Goal: Information Seeking & Learning: Learn about a topic

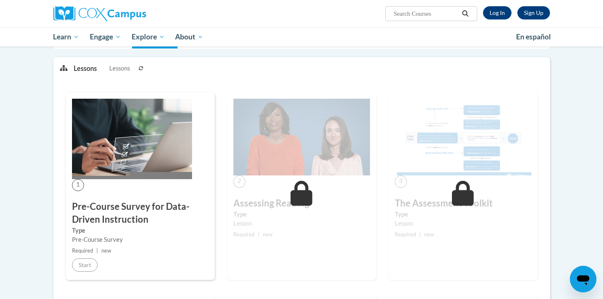
scroll to position [98, 0]
click at [501, 7] on link "Log In" at bounding box center [497, 12] width 29 height 13
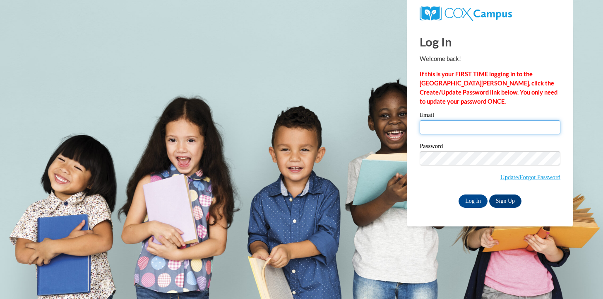
click at [449, 128] on input "Email" at bounding box center [490, 127] width 141 height 14
type input "[EMAIL_ADDRESS][DOMAIN_NAME]"
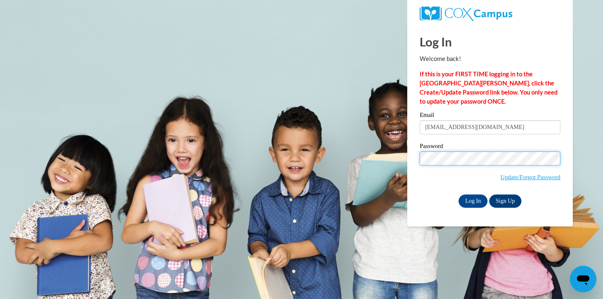
click at [459, 194] on input "Log In" at bounding box center [473, 200] width 29 height 13
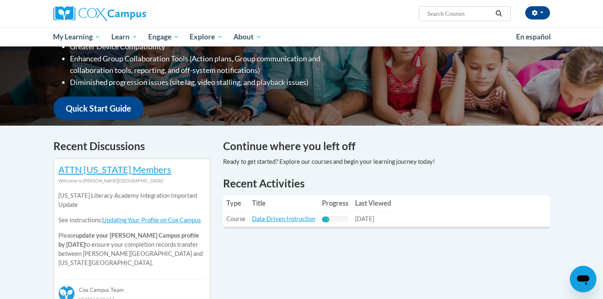
scroll to position [166, 0]
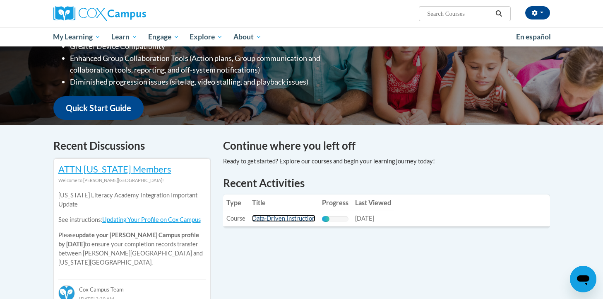
click at [270, 219] on link "Data-Driven Instruction" at bounding box center [283, 218] width 63 height 7
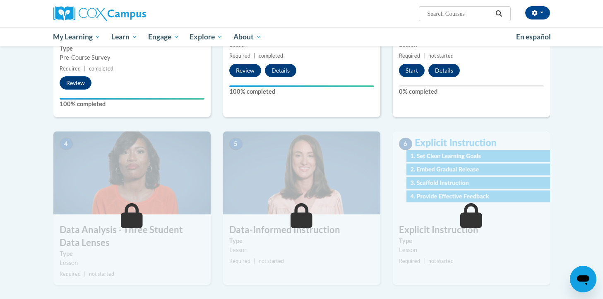
scroll to position [293, 0]
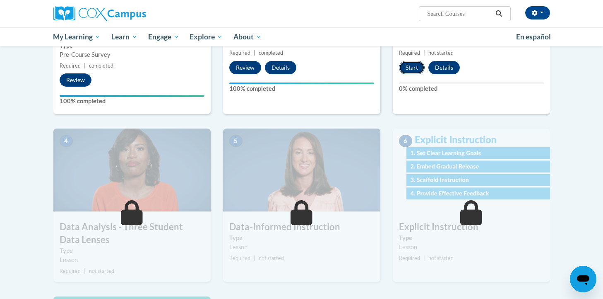
click at [410, 61] on button "Start" at bounding box center [412, 67] width 26 height 13
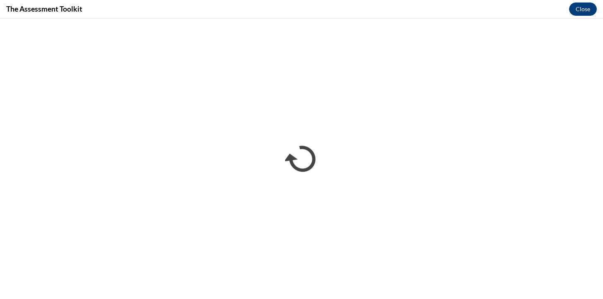
scroll to position [0, 0]
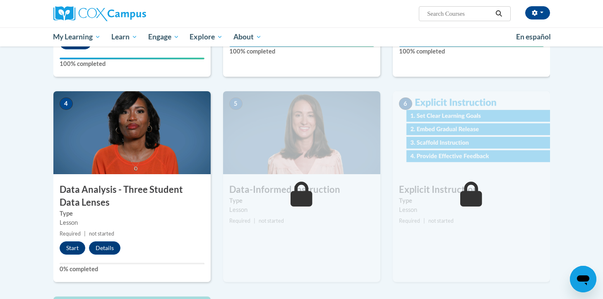
scroll to position [331, 0]
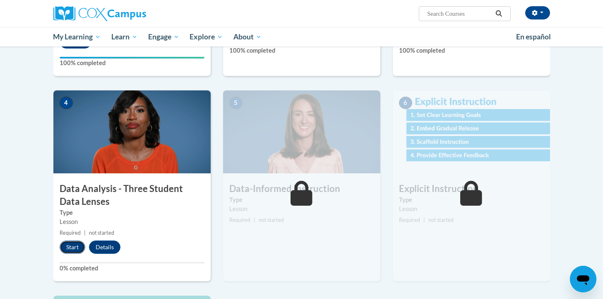
click at [69, 249] on button "Start" at bounding box center [73, 246] width 26 height 13
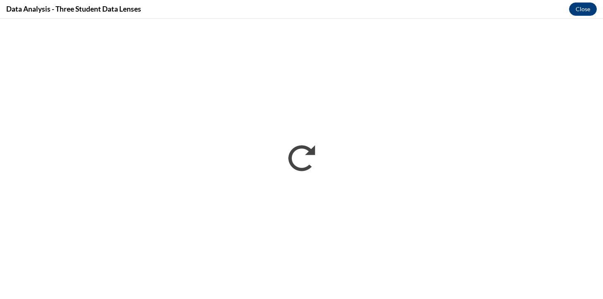
scroll to position [0, 0]
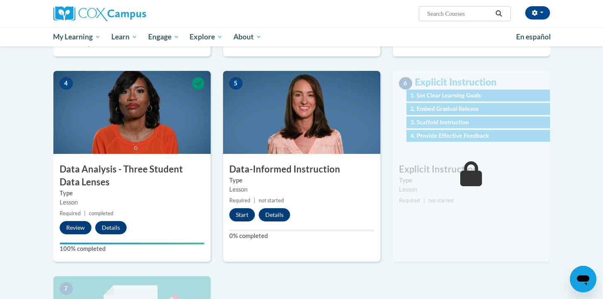
scroll to position [347, 0]
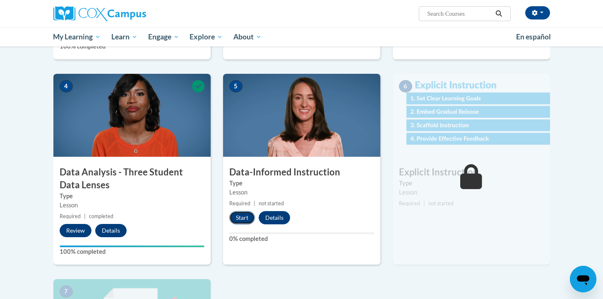
click at [241, 217] on button "Start" at bounding box center [242, 217] width 26 height 13
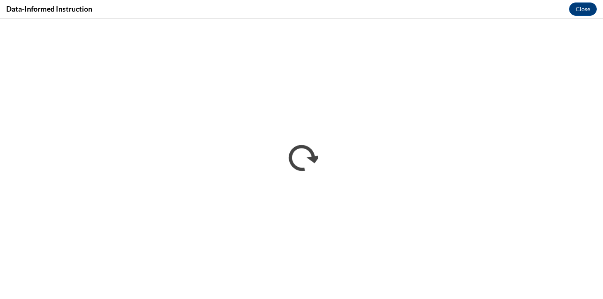
scroll to position [0, 0]
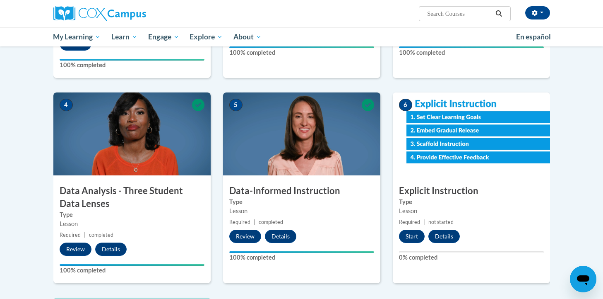
scroll to position [322, 0]
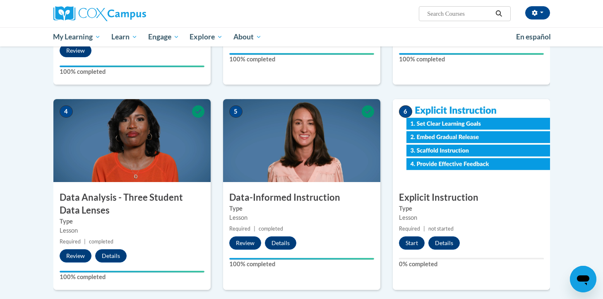
click at [499, 157] on img at bounding box center [471, 140] width 157 height 83
click at [407, 244] on button "Start" at bounding box center [412, 242] width 26 height 13
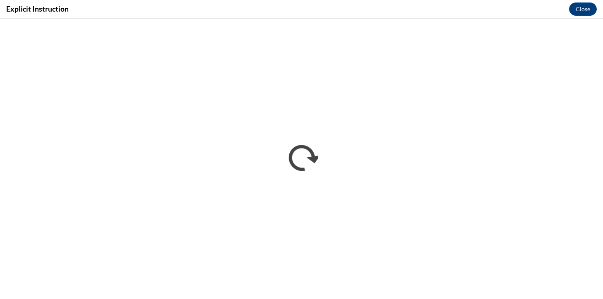
scroll to position [0, 0]
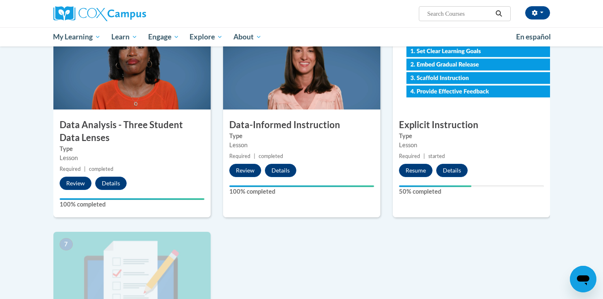
scroll to position [393, 0]
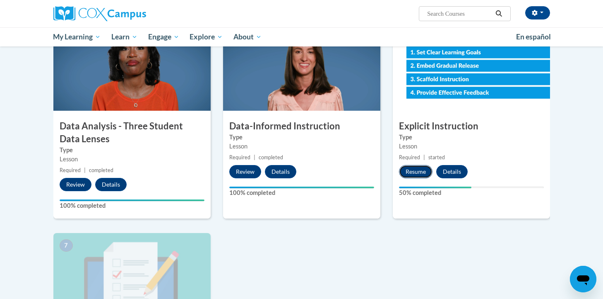
click at [422, 171] on button "Resume" at bounding box center [416, 171] width 34 height 13
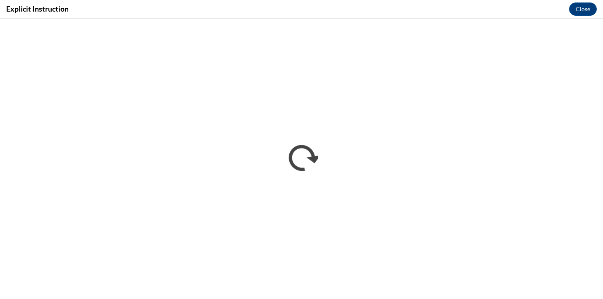
scroll to position [0, 0]
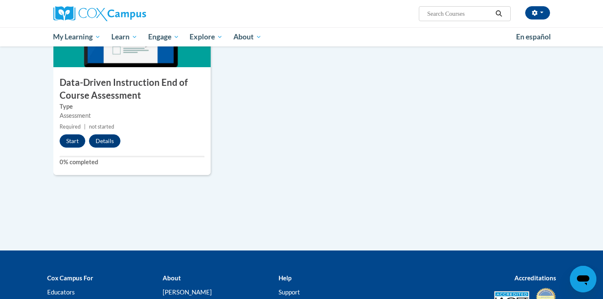
scroll to position [631, 0]
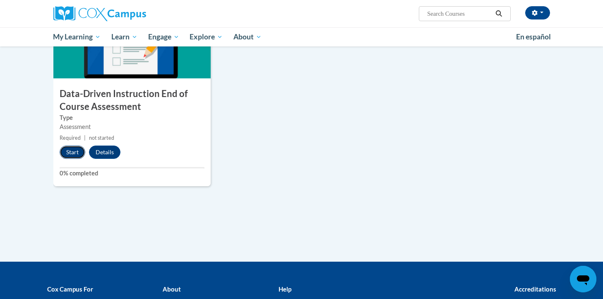
click at [67, 154] on button "Start" at bounding box center [73, 151] width 26 height 13
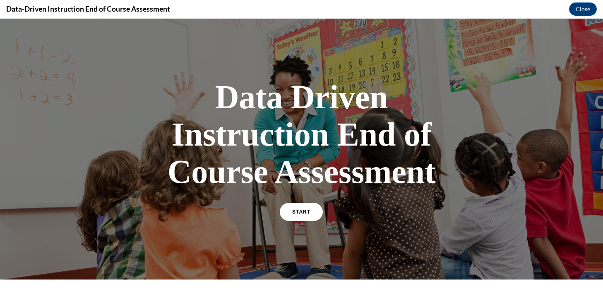
scroll to position [21, 0]
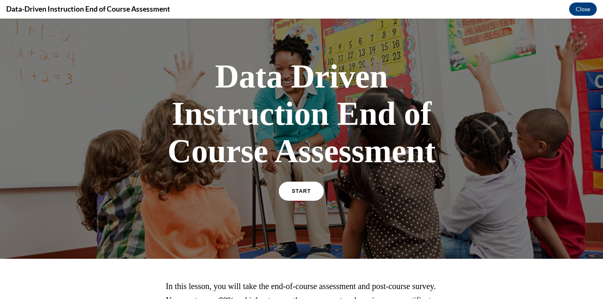
click at [304, 193] on span "START" at bounding box center [301, 191] width 19 height 6
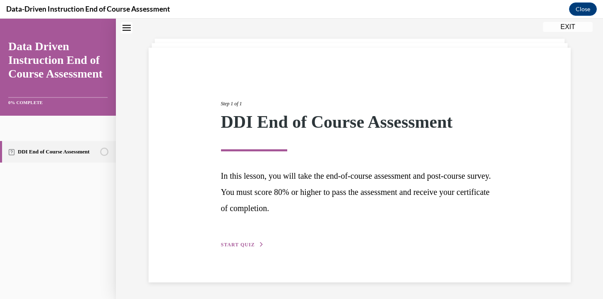
scroll to position [34, 0]
click at [229, 238] on div "Step 1 of 1 DDI End of Course Assessment In this lesson, you will take the end-…" at bounding box center [360, 165] width 290 height 168
click at [229, 245] on span "START QUIZ" at bounding box center [238, 245] width 34 height 6
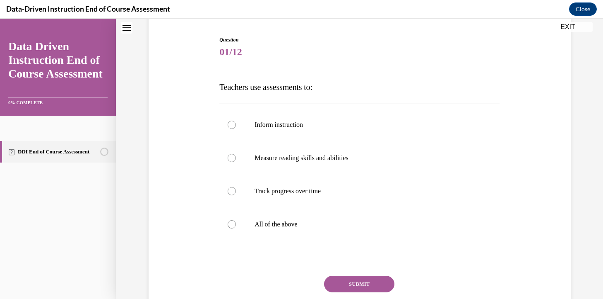
scroll to position [77, 0]
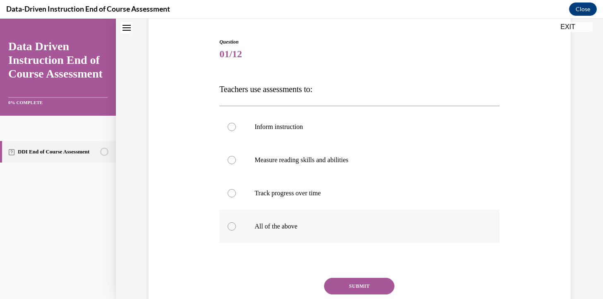
click at [273, 222] on p "All of the above" at bounding box center [367, 226] width 224 height 8
click at [236, 222] on input "All of the above" at bounding box center [232, 226] width 8 height 8
radio input "true"
click at [344, 284] on button "SUBMIT" at bounding box center [359, 285] width 70 height 17
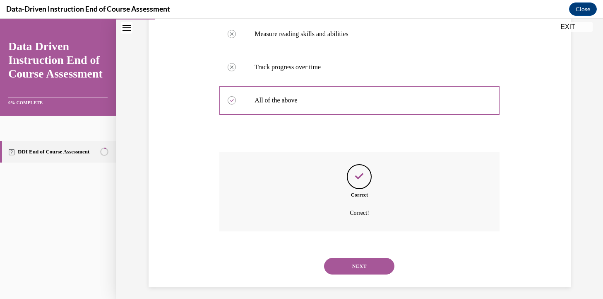
scroll to position [207, 0]
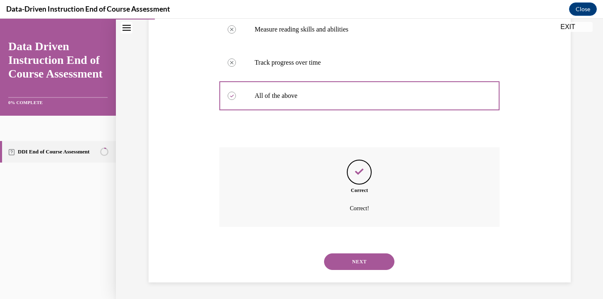
click at [340, 267] on button "NEXT" at bounding box center [359, 261] width 70 height 17
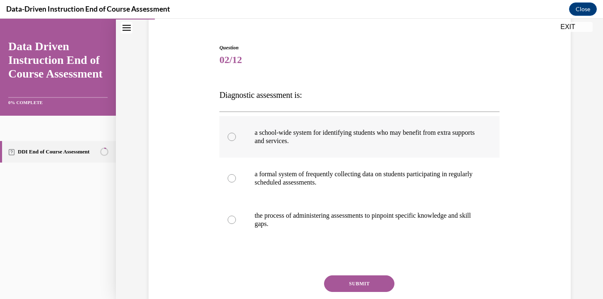
scroll to position [80, 0]
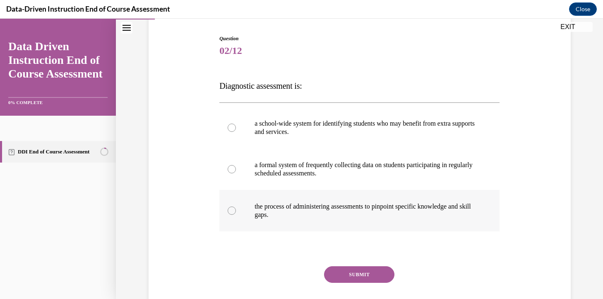
click at [309, 213] on p "the process of administering assessments to pinpoint specific knowledge and ski…" at bounding box center [367, 210] width 224 height 17
click at [236, 213] on input "the process of administering assessments to pinpoint specific knowledge and ski…" at bounding box center [232, 210] width 8 height 8
radio input "true"
click at [347, 274] on button "SUBMIT" at bounding box center [359, 274] width 70 height 17
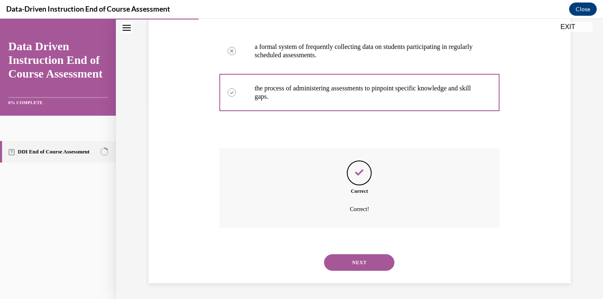
scroll to position [199, 0]
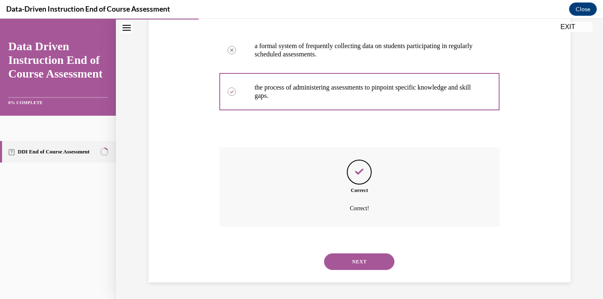
click at [350, 257] on button "NEXT" at bounding box center [359, 261] width 70 height 17
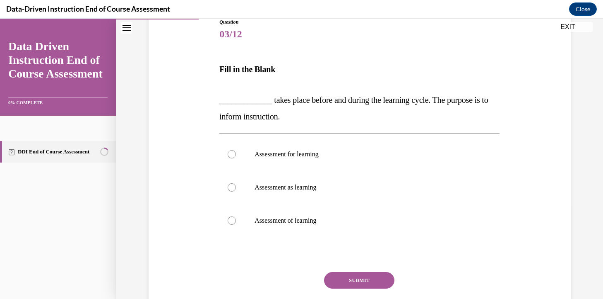
scroll to position [97, 0]
click at [338, 154] on p "Assessment for learning" at bounding box center [367, 153] width 224 height 8
click at [236, 154] on input "Assessment for learning" at bounding box center [232, 153] width 8 height 8
radio input "true"
click at [369, 276] on button "SUBMIT" at bounding box center [359, 279] width 70 height 17
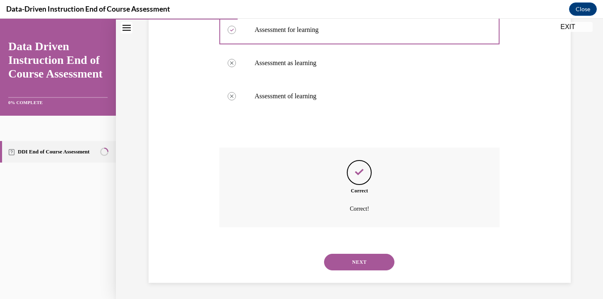
click at [371, 268] on button "NEXT" at bounding box center [359, 261] width 70 height 17
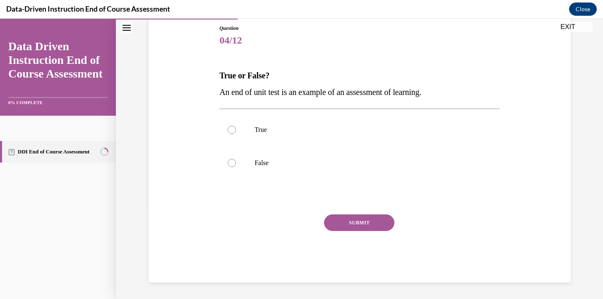
scroll to position [91, 0]
click at [343, 145] on label "True" at bounding box center [359, 129] width 280 height 33
click at [236, 134] on input "True" at bounding box center [232, 129] width 8 height 8
radio input "true"
click at [354, 219] on button "SUBMIT" at bounding box center [359, 222] width 70 height 17
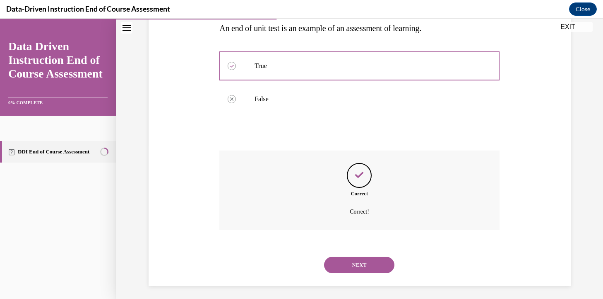
scroll to position [158, 0]
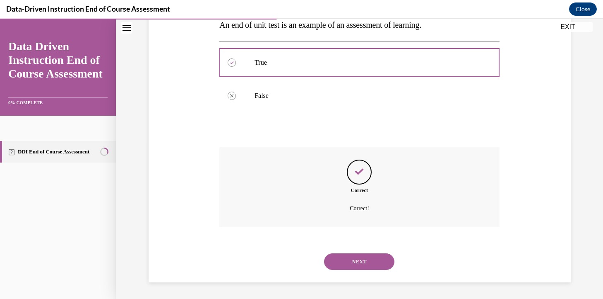
click at [357, 260] on button "NEXT" at bounding box center [359, 261] width 70 height 17
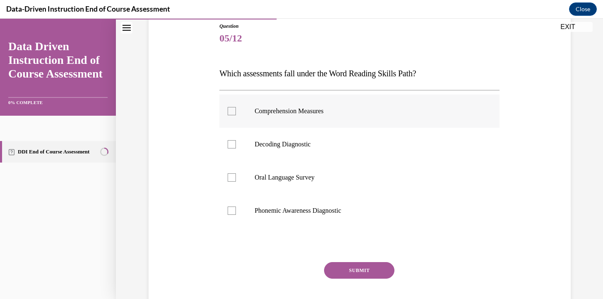
scroll to position [94, 0]
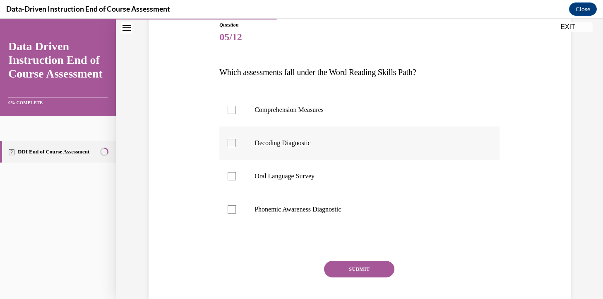
click at [313, 149] on label "Decoding Diagnostic" at bounding box center [359, 142] width 280 height 33
click at [236, 147] on input "Decoding Diagnostic" at bounding box center [232, 143] width 8 height 8
checkbox input "true"
click at [235, 207] on div at bounding box center [232, 209] width 8 height 8
click at [235, 207] on input "Phonemic Awareness Diagnostic" at bounding box center [232, 209] width 8 height 8
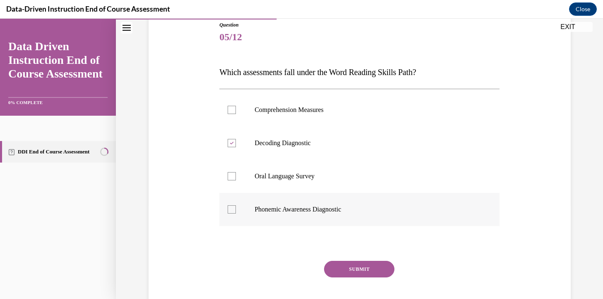
checkbox input "true"
click at [351, 270] on button "SUBMIT" at bounding box center [359, 268] width 70 height 17
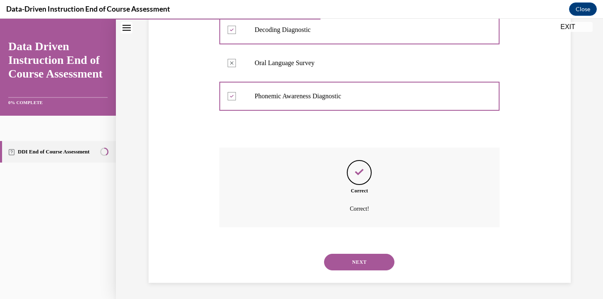
scroll to position [207, 0]
click at [351, 264] on button "NEXT" at bounding box center [359, 261] width 70 height 17
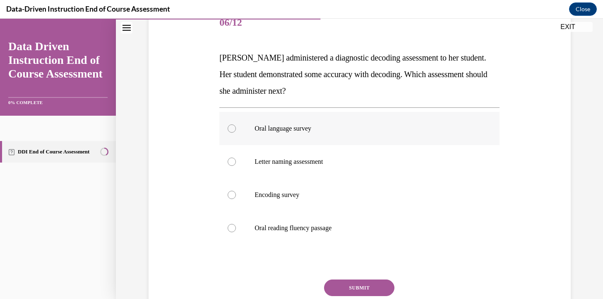
scroll to position [110, 0]
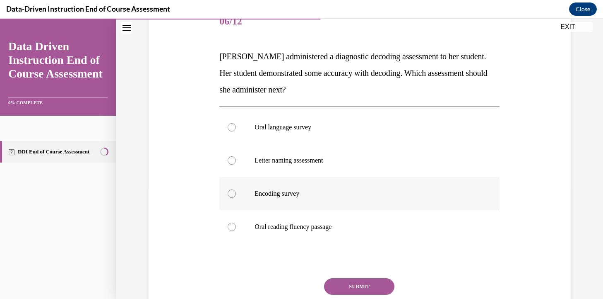
click at [340, 186] on label "Encoding survey" at bounding box center [359, 193] width 280 height 33
click at [236, 189] on input "Encoding survey" at bounding box center [232, 193] width 8 height 8
radio input "true"
click at [355, 287] on button "SUBMIT" at bounding box center [359, 286] width 70 height 17
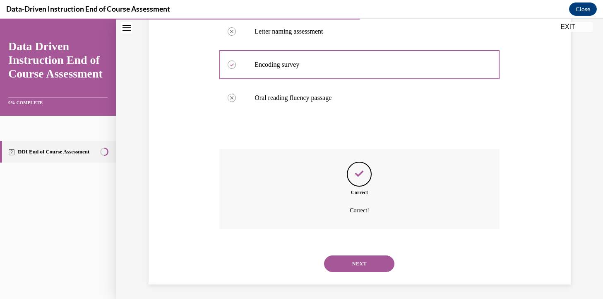
scroll to position [241, 0]
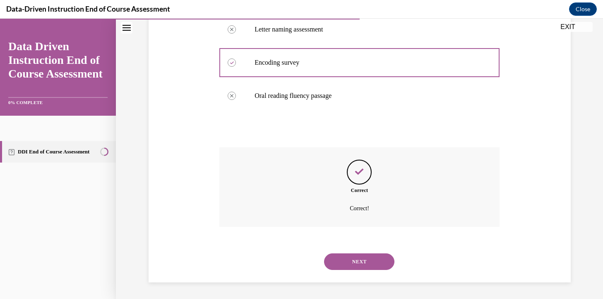
click at [359, 262] on button "NEXT" at bounding box center [359, 261] width 70 height 17
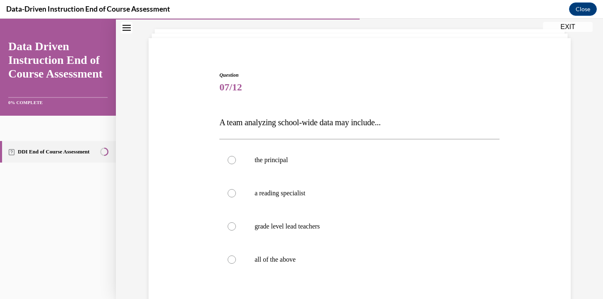
scroll to position [50, 0]
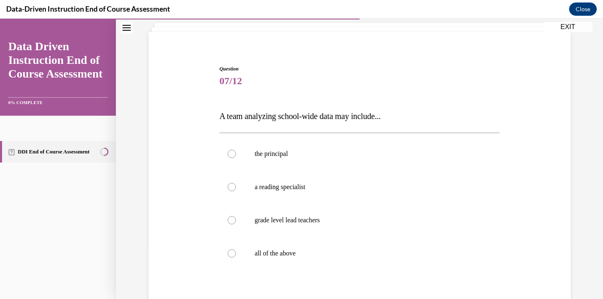
click at [354, 159] on label "the principal" at bounding box center [359, 153] width 280 height 33
click at [236, 158] on input "the principal" at bounding box center [232, 153] width 8 height 8
radio input "true"
click at [290, 256] on p "all of the above" at bounding box center [367, 253] width 224 height 8
click at [236, 256] on input "all of the above" at bounding box center [232, 253] width 8 height 8
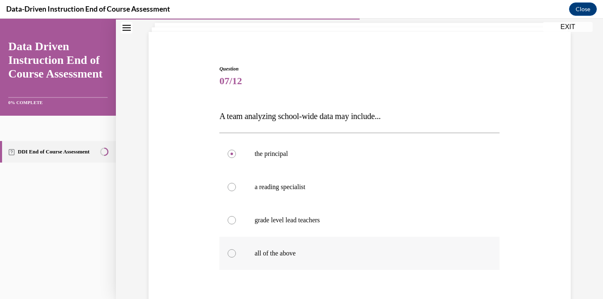
radio input "true"
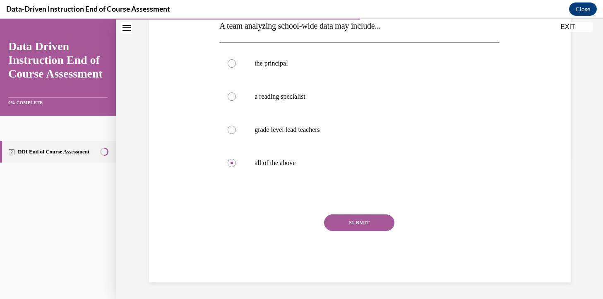
click at [356, 220] on button "SUBMIT" at bounding box center [359, 222] width 70 height 17
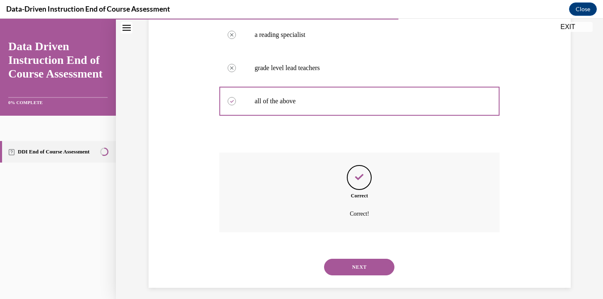
scroll to position [207, 0]
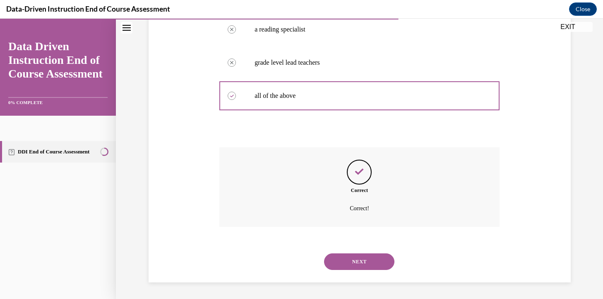
click at [350, 266] on button "NEXT" at bounding box center [359, 261] width 70 height 17
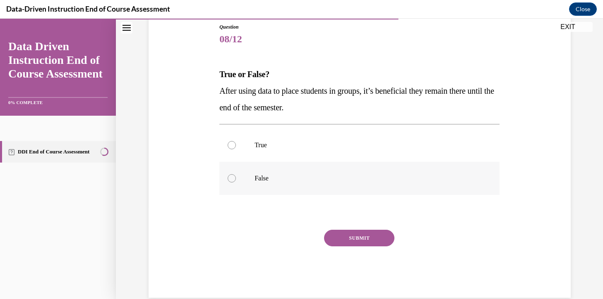
click at [320, 175] on p "False" at bounding box center [367, 178] width 224 height 8
click at [236, 175] on input "False" at bounding box center [232, 178] width 8 height 8
radio input "true"
click at [344, 239] on button "SUBMIT" at bounding box center [359, 237] width 70 height 17
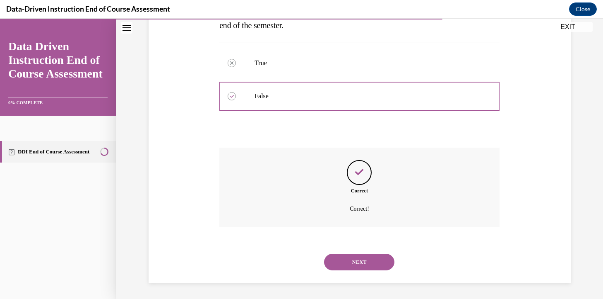
scroll to position [174, 0]
click at [342, 253] on div "NEXT" at bounding box center [359, 261] width 280 height 33
click at [342, 261] on button "NEXT" at bounding box center [359, 261] width 70 height 17
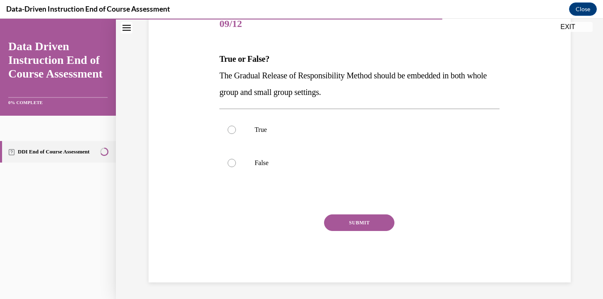
scroll to position [92, 0]
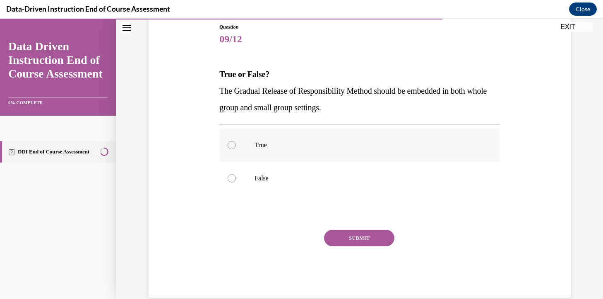
click at [298, 148] on p "True" at bounding box center [367, 145] width 224 height 8
click at [236, 148] on input "True" at bounding box center [232, 145] width 8 height 8
radio input "true"
click at [342, 239] on button "SUBMIT" at bounding box center [359, 237] width 70 height 17
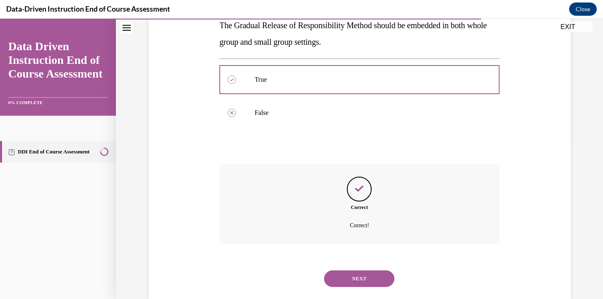
scroll to position [174, 0]
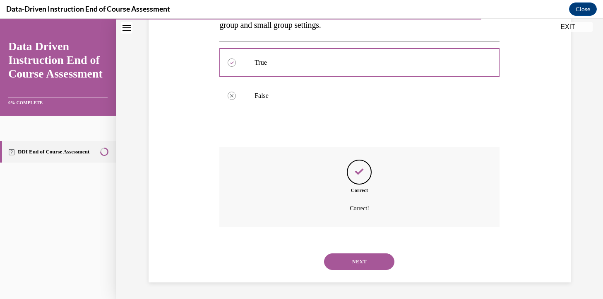
click at [342, 261] on button "NEXT" at bounding box center [359, 261] width 70 height 17
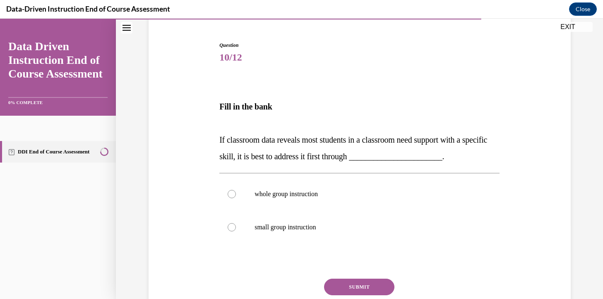
scroll to position [84, 0]
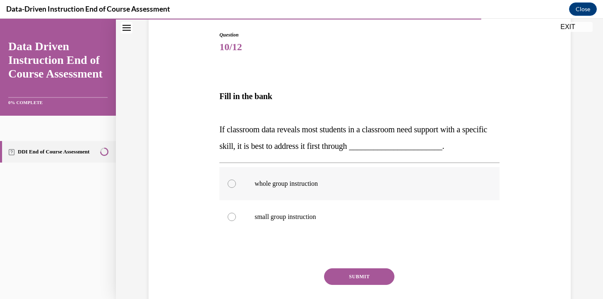
click at [304, 188] on label "whole group instruction" at bounding box center [359, 183] width 280 height 33
click at [236, 188] on input "whole group instruction" at bounding box center [232, 183] width 8 height 8
radio input "true"
click at [343, 275] on button "SUBMIT" at bounding box center [359, 276] width 70 height 17
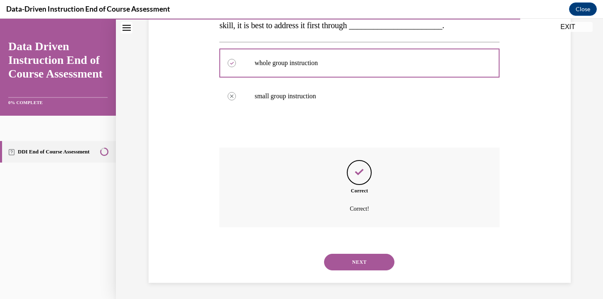
scroll to position [205, 0]
click at [347, 268] on button "NEXT" at bounding box center [359, 261] width 70 height 17
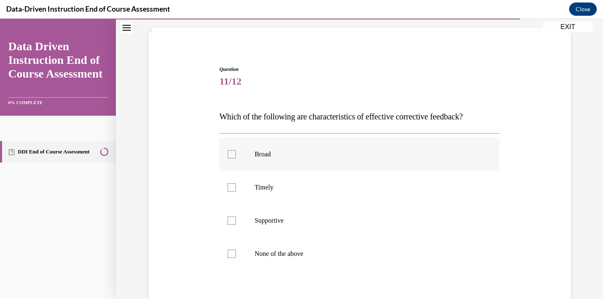
scroll to position [52, 0]
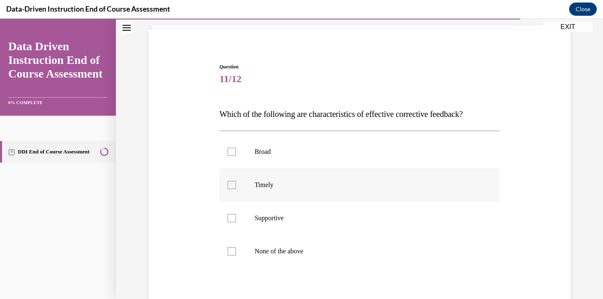
click at [341, 193] on label "Timely" at bounding box center [359, 184] width 280 height 33
click at [236, 189] on input "Timely" at bounding box center [232, 185] width 8 height 8
checkbox input "true"
click at [338, 219] on p "Supportive" at bounding box center [367, 218] width 224 height 8
click at [236, 219] on input "Supportive" at bounding box center [232, 218] width 8 height 8
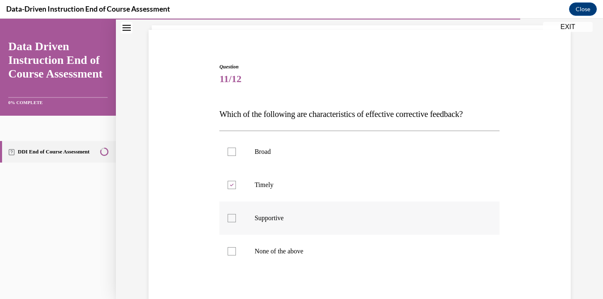
checkbox input "true"
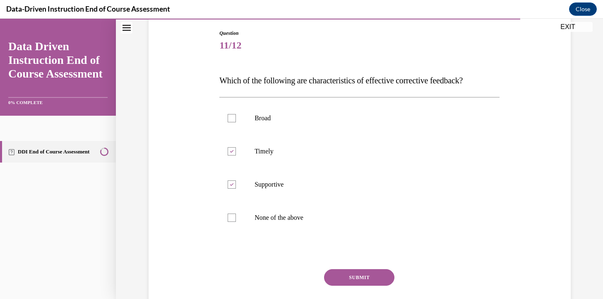
click at [343, 282] on button "SUBMIT" at bounding box center [359, 277] width 70 height 17
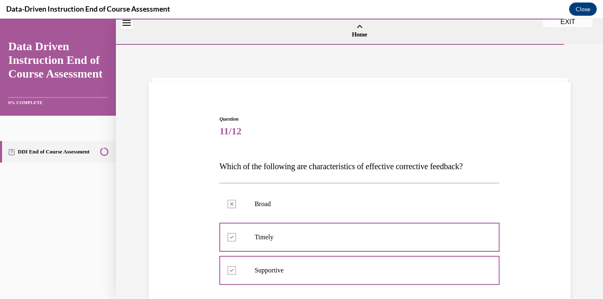
scroll to position [207, 0]
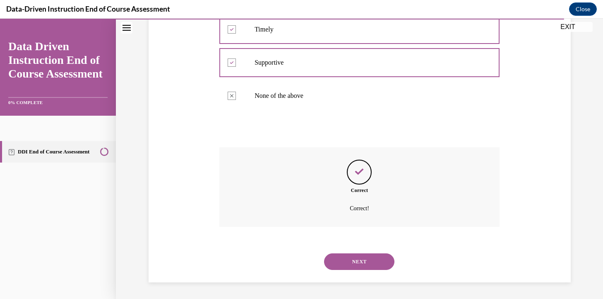
click at [348, 272] on div "NEXT" at bounding box center [359, 261] width 280 height 33
click at [348, 266] on button "NEXT" at bounding box center [359, 261] width 70 height 17
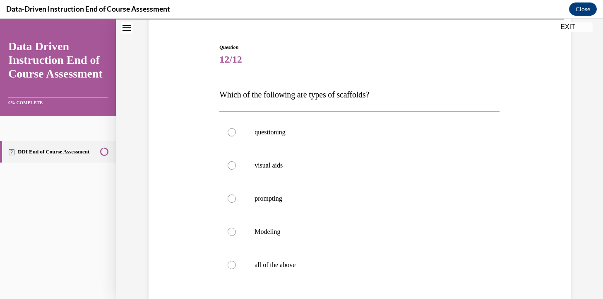
scroll to position [73, 0]
click at [289, 256] on label "all of the above" at bounding box center [359, 263] width 280 height 33
click at [236, 259] on input "all of the above" at bounding box center [232, 263] width 8 height 8
radio input "true"
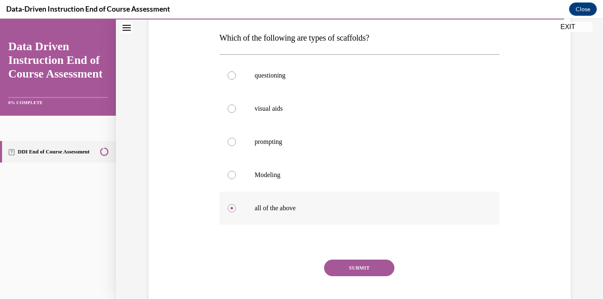
scroll to position [146, 0]
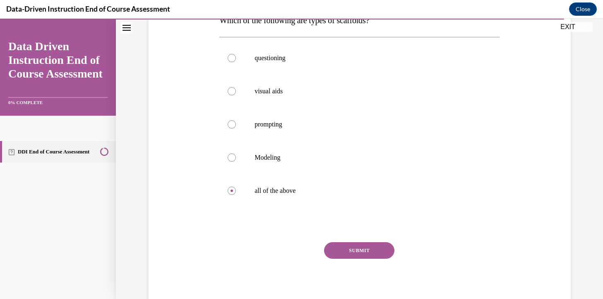
click at [355, 237] on div "Question 12/12 Which of the following are types of scaffolds? questioning visua…" at bounding box center [359, 139] width 280 height 340
click at [354, 246] on button "SUBMIT" at bounding box center [359, 250] width 70 height 17
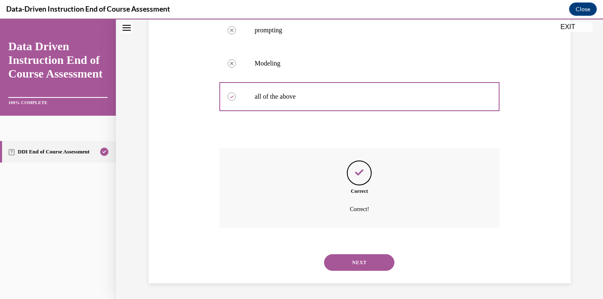
scroll to position [241, 0]
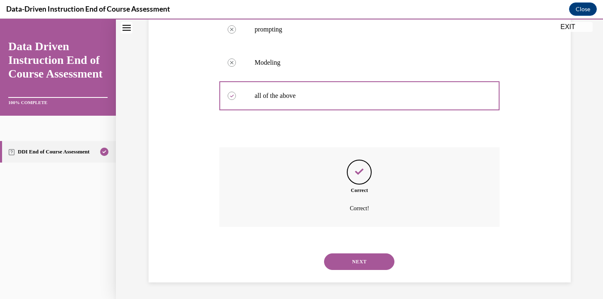
click at [355, 245] on div "NEXT" at bounding box center [359, 261] width 280 height 33
click at [355, 261] on button "NEXT" at bounding box center [359, 261] width 70 height 17
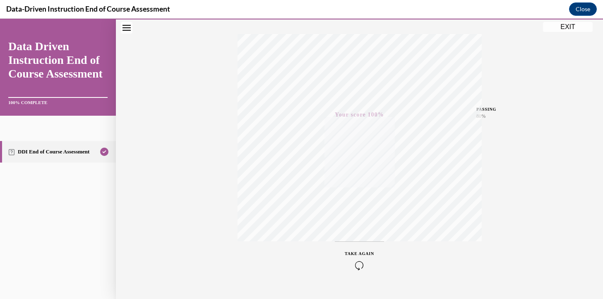
scroll to position [145, 0]
click at [562, 30] on button "EXIT" at bounding box center [568, 27] width 50 height 10
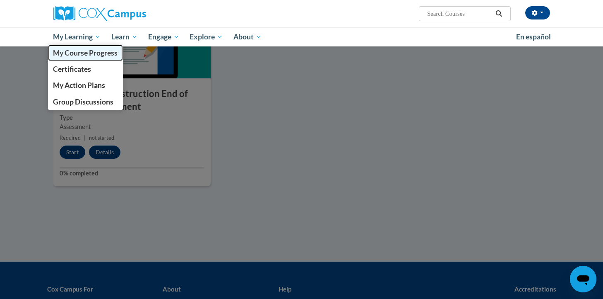
click at [67, 56] on span "My Course Progress" at bounding box center [85, 52] width 65 height 9
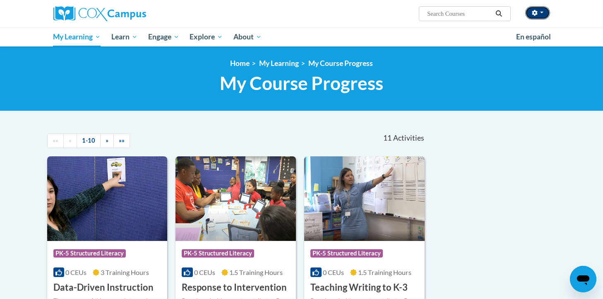
click at [541, 9] on button "button" at bounding box center [538, 12] width 25 height 13
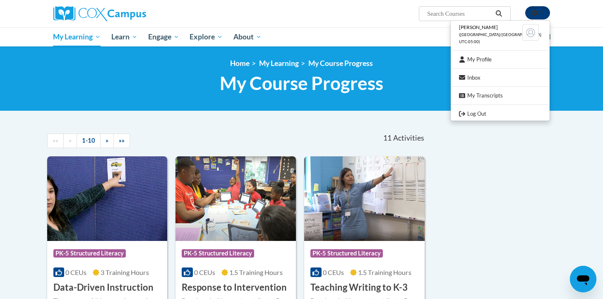
click at [541, 9] on button "button" at bounding box center [538, 12] width 25 height 13
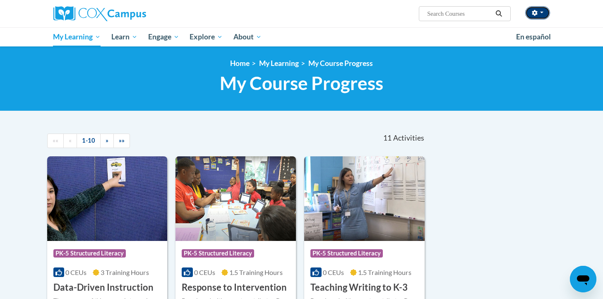
click at [542, 12] on span "button" at bounding box center [541, 13] width 3 height 2
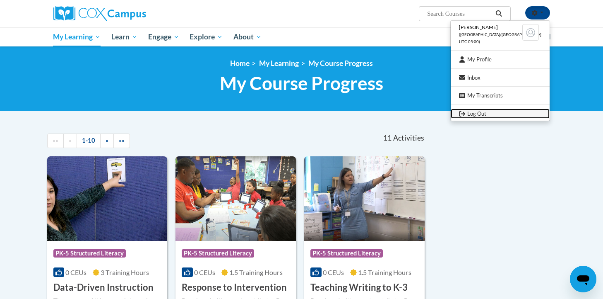
click at [498, 112] on link "Log Out" at bounding box center [500, 113] width 99 height 10
